Goal: Information Seeking & Learning: Learn about a topic

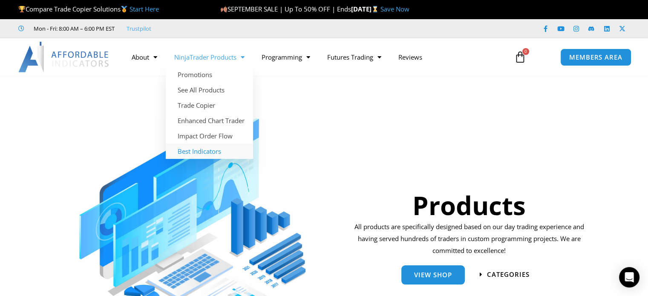
click at [214, 148] on link "Best Indicators" at bounding box center [209, 151] width 87 height 15
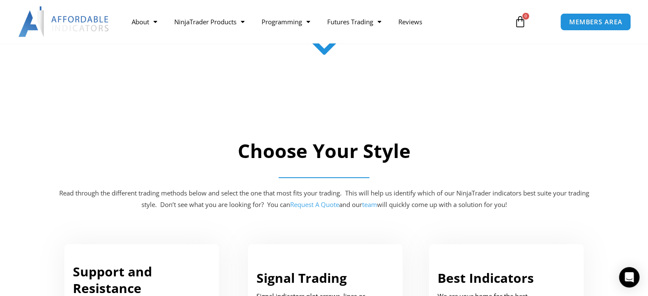
scroll to position [426, 0]
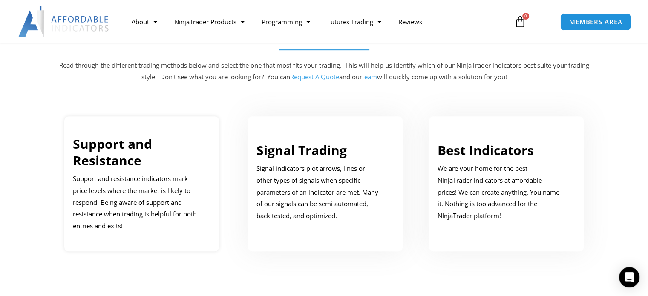
click at [133, 153] on link "Support and Resistance" at bounding box center [112, 152] width 79 height 34
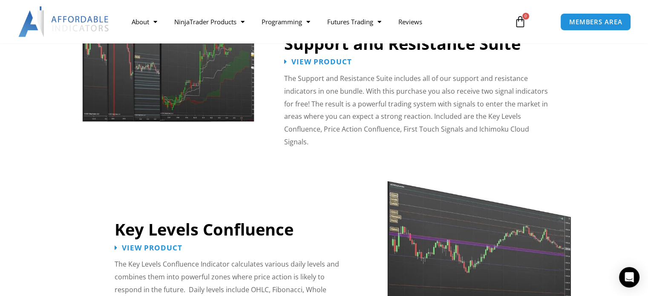
scroll to position [765, 0]
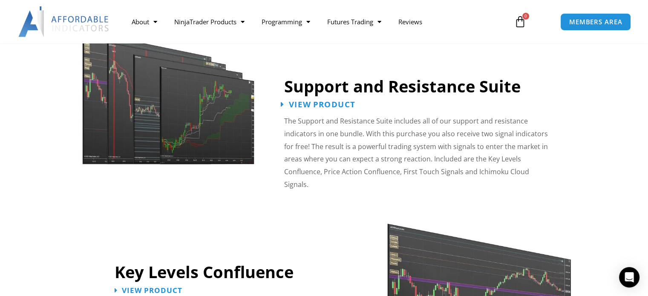
click at [342, 101] on span "View Product" at bounding box center [322, 105] width 66 height 8
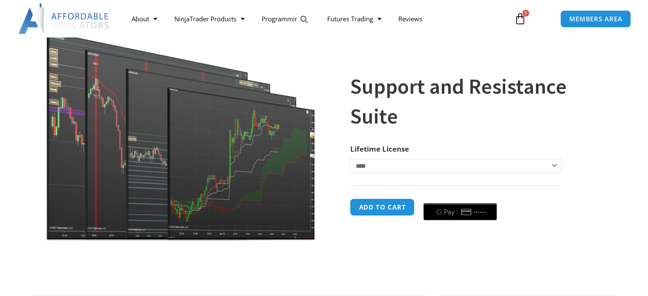
scroll to position [85, 0]
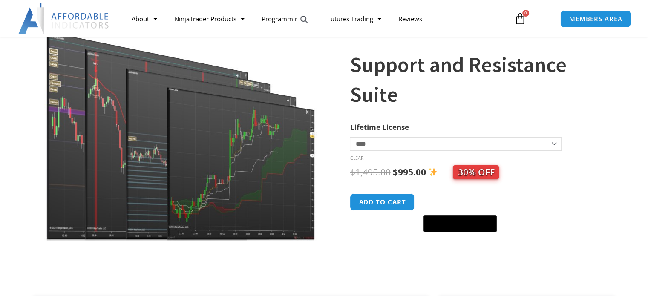
click at [199, 129] on img at bounding box center [181, 124] width 274 height 236
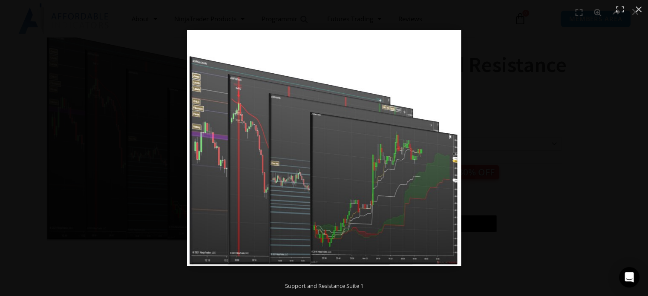
click at [331, 170] on img "Full screen image" at bounding box center [324, 148] width 274 height 236
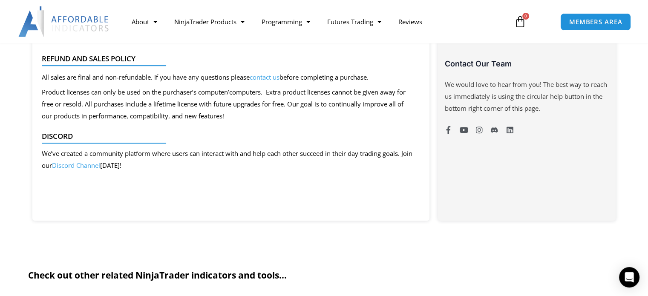
scroll to position [341, 0]
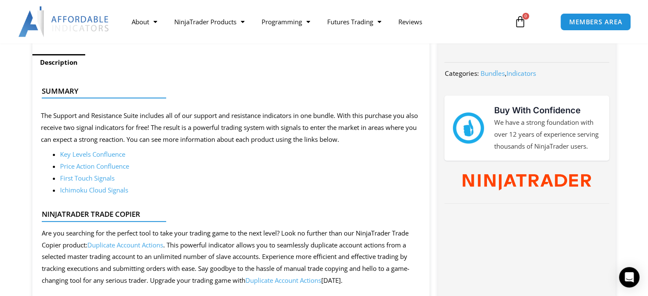
click at [123, 155] on link "Key Levels Confluence" at bounding box center [92, 154] width 65 height 9
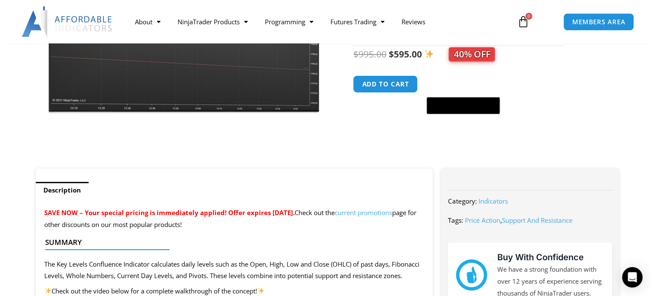
scroll to position [170, 0]
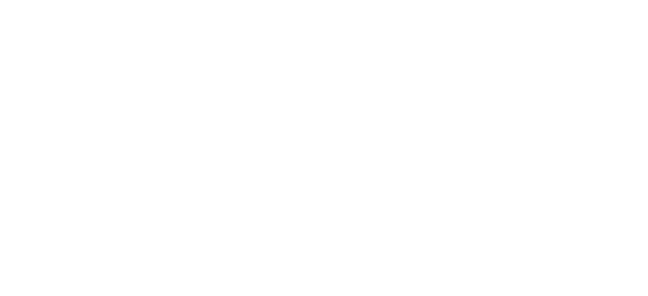
scroll to position [347, 0]
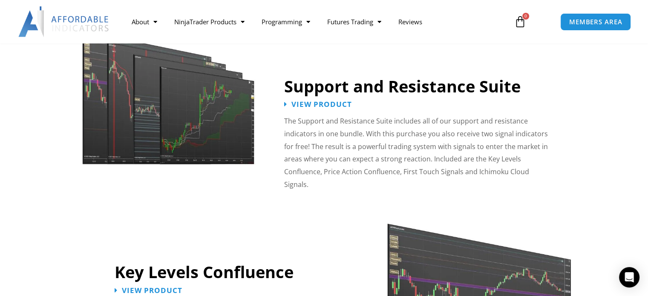
scroll to position [426, 0]
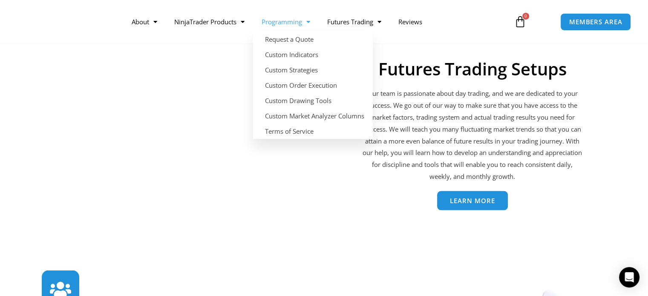
scroll to position [1840, 0]
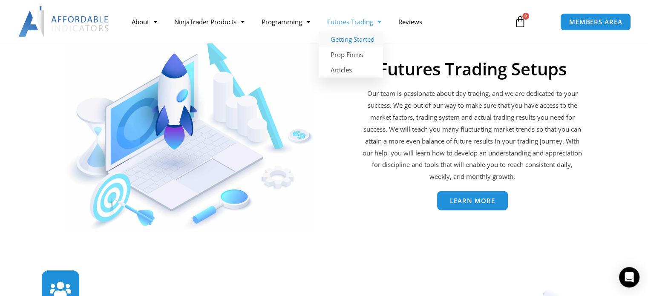
click at [362, 34] on link "Getting Started" at bounding box center [351, 39] width 64 height 15
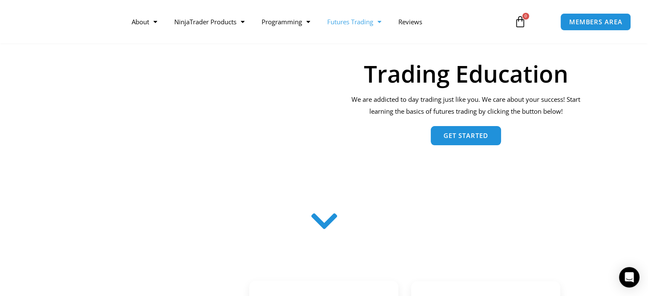
scroll to position [341, 0]
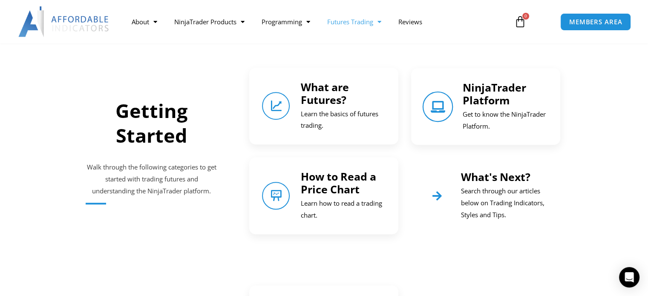
click at [448, 101] on link "NinjaTrader Platform" at bounding box center [438, 106] width 31 height 31
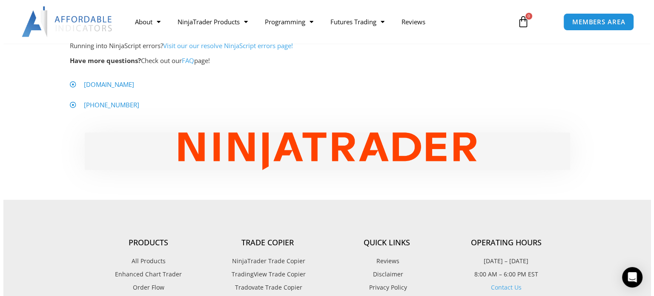
scroll to position [426, 0]
